Goal: Task Accomplishment & Management: Manage account settings

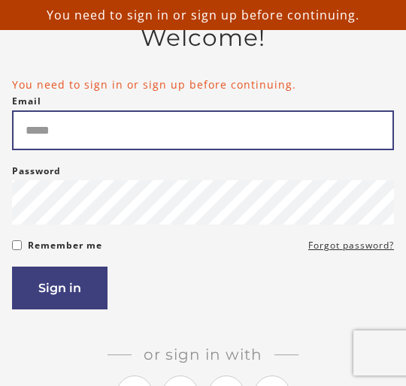
click at [286, 128] on input "Email" at bounding box center [203, 130] width 382 height 40
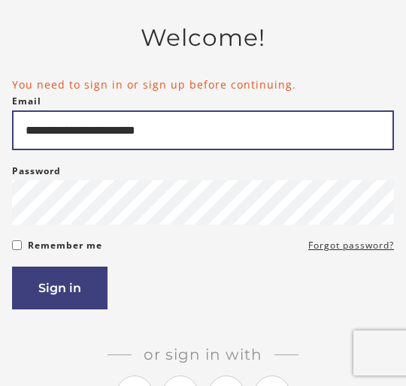
type input "**********"
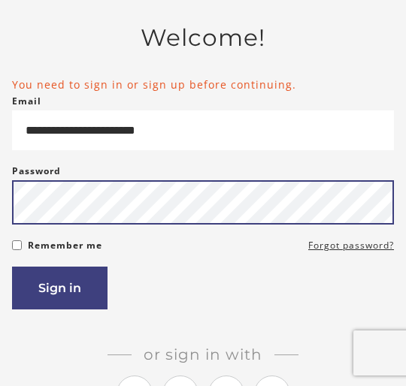
click at [59, 301] on button "Sign in" at bounding box center [59, 288] width 95 height 43
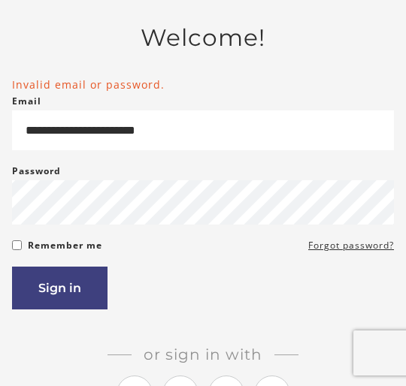
click at [91, 304] on button "Sign in" at bounding box center [59, 288] width 95 height 43
click at [74, 305] on button "Sign in" at bounding box center [59, 288] width 95 height 43
click at [95, 310] on button "Sign in" at bounding box center [59, 288] width 95 height 43
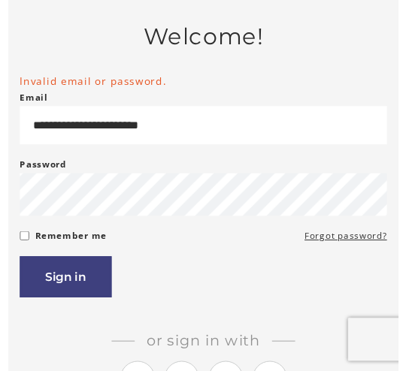
scroll to position [9, 0]
